Goal: Transaction & Acquisition: Register for event/course

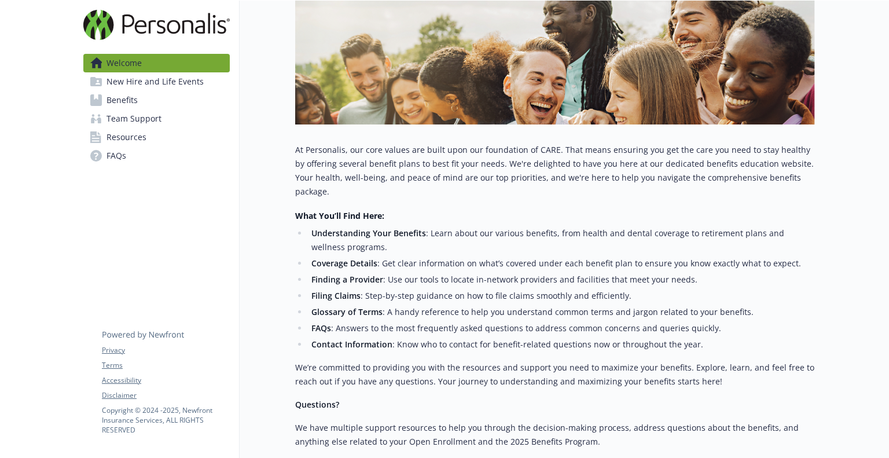
scroll to position [356, 0]
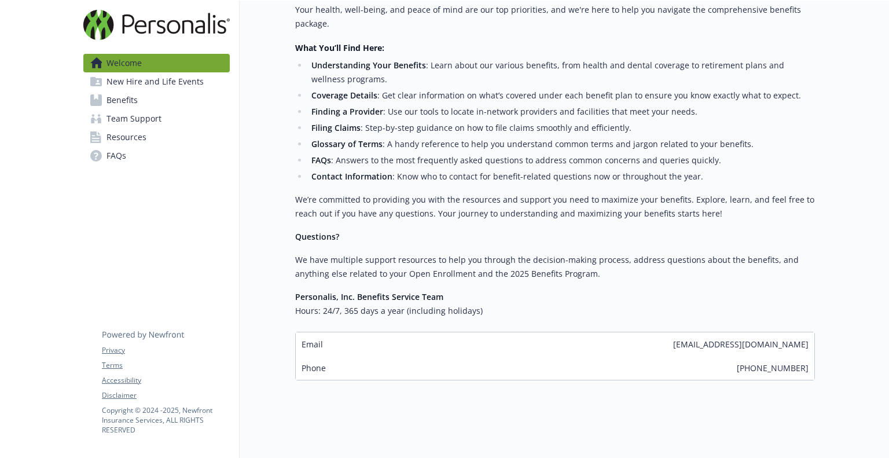
click at [134, 77] on span "New Hire and Life Events" at bounding box center [155, 81] width 97 height 19
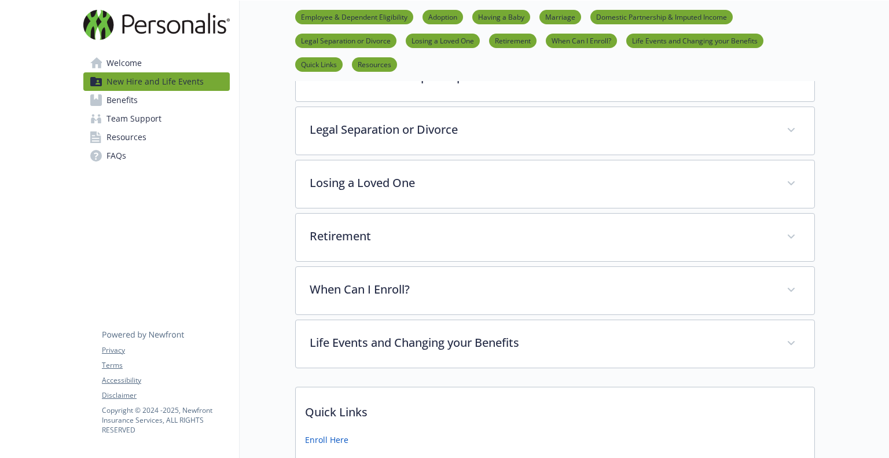
scroll to position [451, 7]
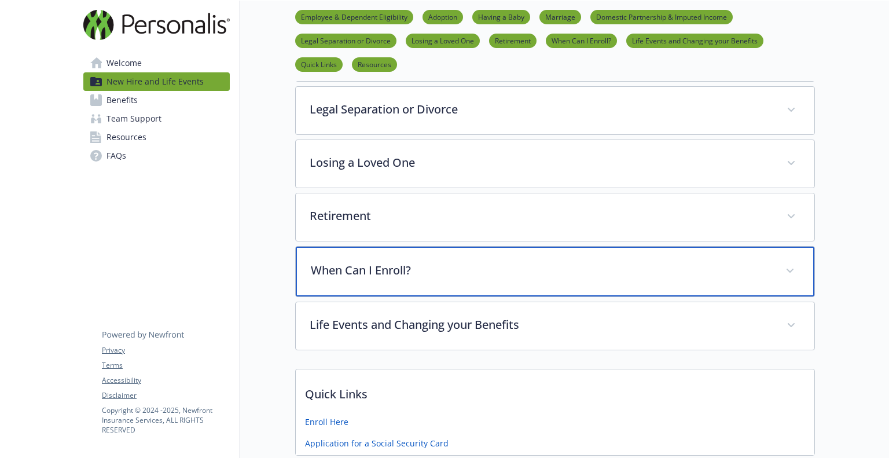
click at [341, 266] on p "When Can I Enroll?" at bounding box center [541, 270] width 461 height 17
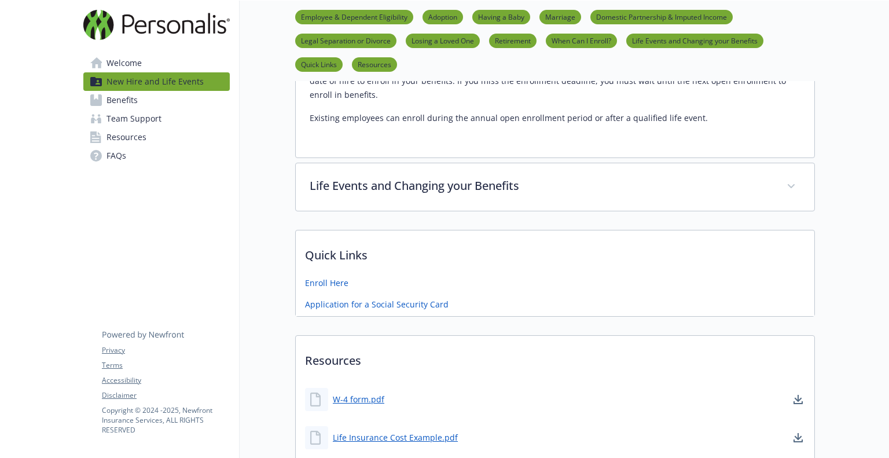
scroll to position [697, 7]
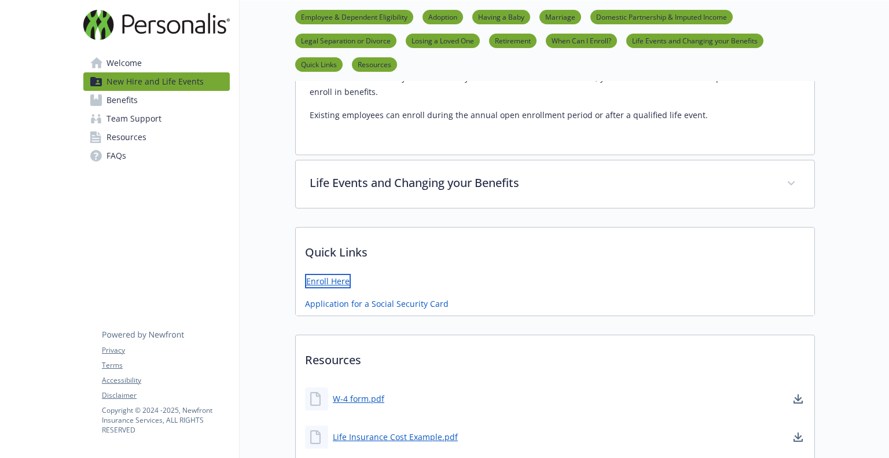
click at [311, 277] on link "Enroll Here" at bounding box center [328, 281] width 46 height 14
